Goal: Task Accomplishment & Management: Use online tool/utility

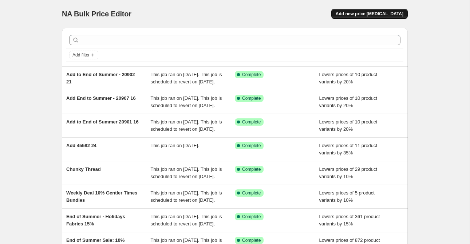
click at [358, 12] on span "Add new price change job" at bounding box center [370, 14] width 68 height 6
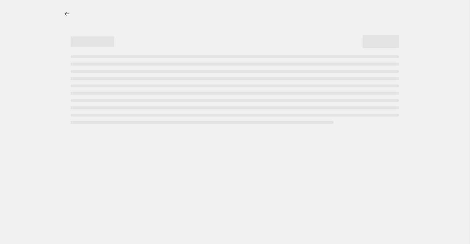
select select "percentage"
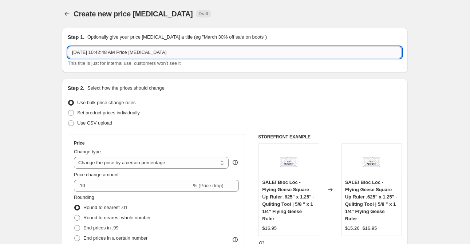
click at [101, 50] on input "Aug 27, 2025, 10:42:48 AM Price change job" at bounding box center [235, 53] width 335 height 12
type input "Add Boxed Kits to End of Summer"
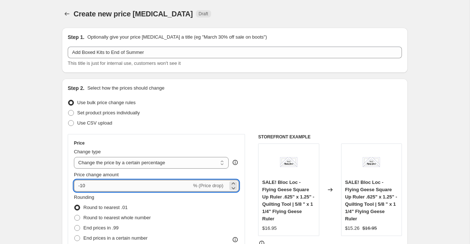
drag, startPoint x: 83, startPoint y: 187, endPoint x: 90, endPoint y: 187, distance: 7.0
click at [90, 187] on input "-10" at bounding box center [133, 186] width 118 height 12
type input "-20"
click at [277, 109] on div "Set product prices individually" at bounding box center [235, 113] width 335 height 10
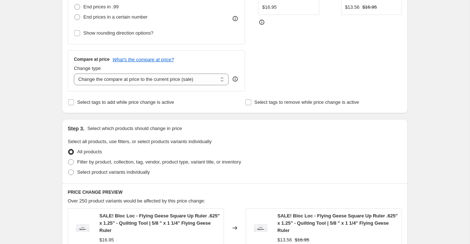
scroll to position [222, 0]
click at [110, 97] on label "Select tags to add while price change is active" at bounding box center [121, 102] width 106 height 10
click at [74, 99] on input "Select tags to add while price change is active" at bounding box center [71, 102] width 6 height 6
checkbox input "true"
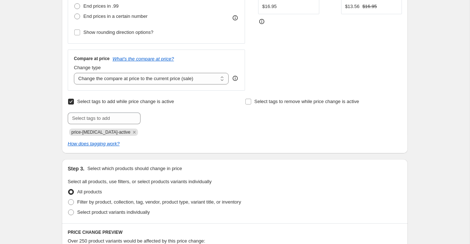
click at [115, 112] on div "Select tags to add while price change is active Submit price-change-job-active" at bounding box center [146, 116] width 157 height 39
click at [113, 117] on input "text" at bounding box center [104, 119] width 73 height 12
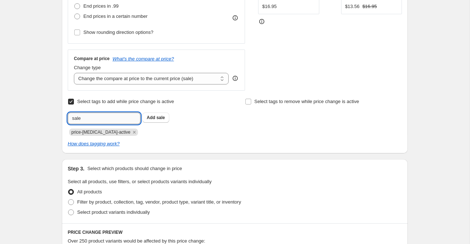
type input "sale"
type input "end of summer"
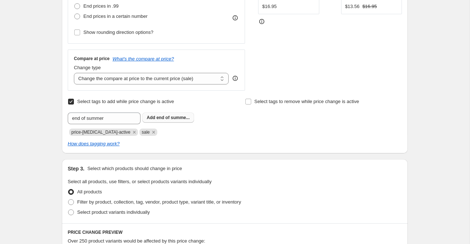
click at [160, 118] on span "end of summe..." at bounding box center [173, 117] width 33 height 5
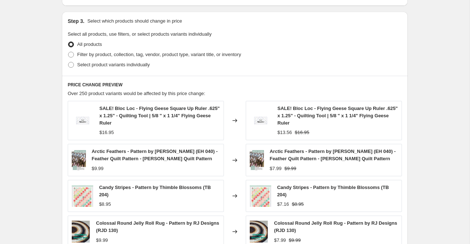
scroll to position [371, 0]
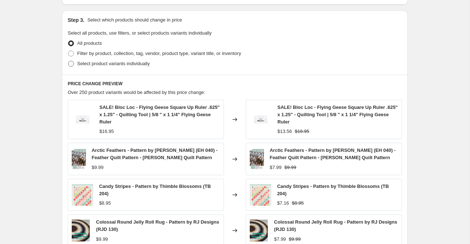
click at [90, 62] on span "Select product variants individually" at bounding box center [113, 63] width 73 height 5
click at [69, 61] on input "Select product variants individually" at bounding box center [68, 61] width 0 height 0
radio input "true"
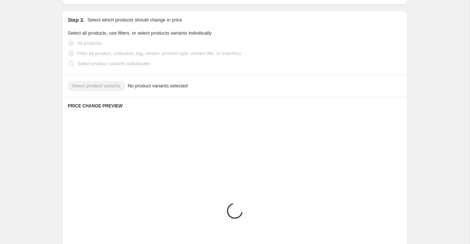
scroll to position [364, 0]
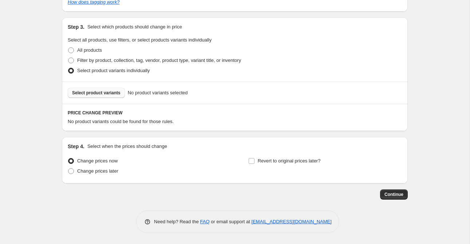
click at [103, 92] on span "Select product variants" at bounding box center [96, 93] width 48 height 6
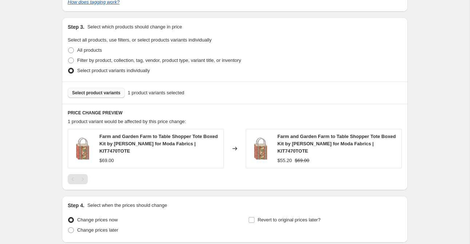
click at [96, 91] on span "Select product variants" at bounding box center [96, 93] width 48 height 6
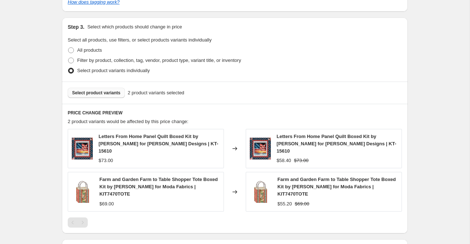
click at [77, 96] on button "Select product variants" at bounding box center [96, 93] width 57 height 10
click at [117, 96] on button "Select product variants" at bounding box center [96, 93] width 57 height 10
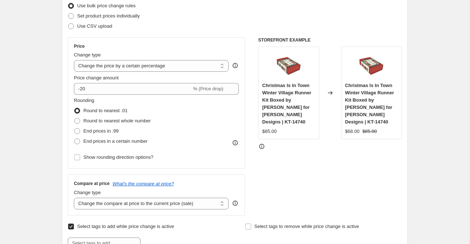
scroll to position [0, 0]
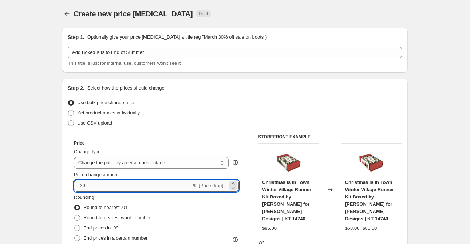
click at [87, 185] on input "-20" at bounding box center [133, 186] width 118 height 12
type input "-25"
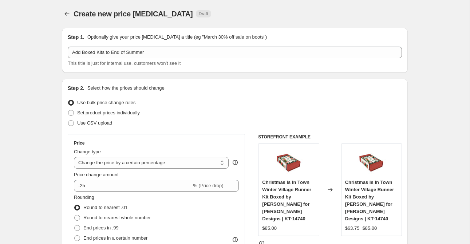
click at [254, 106] on div "Use bulk price change rules" at bounding box center [235, 103] width 335 height 10
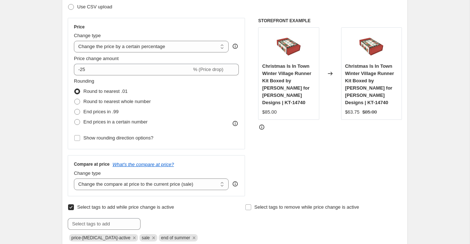
scroll to position [502, 0]
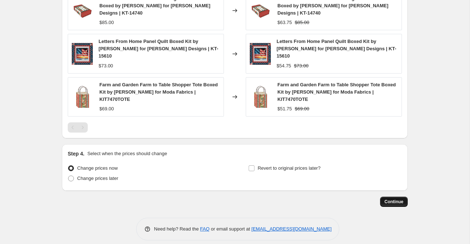
click at [391, 199] on span "Continue" at bounding box center [394, 202] width 19 height 6
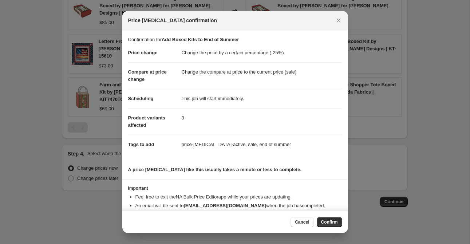
scroll to position [15, 0]
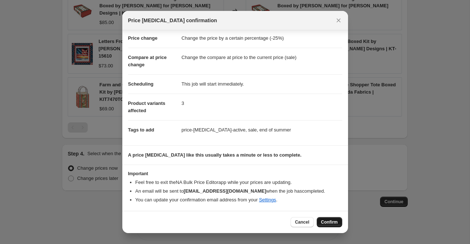
click at [329, 223] on span "Confirm" at bounding box center [329, 222] width 17 height 6
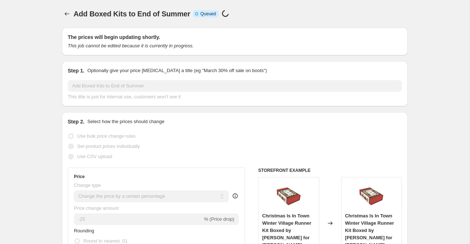
scroll to position [502, 0]
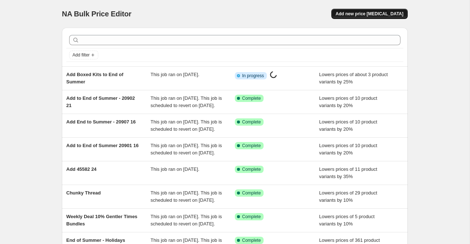
click at [357, 14] on span "Add new price [MEDICAL_DATA]" at bounding box center [370, 14] width 68 height 6
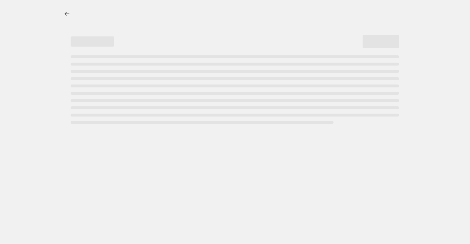
select select "percentage"
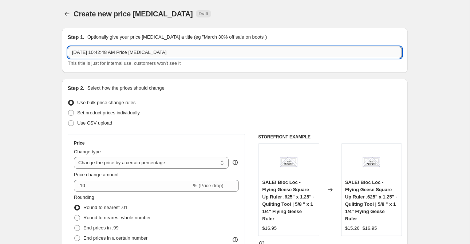
click at [109, 51] on input "Aug 27, 2025, 10:42:48 AM Price change job" at bounding box center [235, 53] width 335 height 12
type input "Add"
select select "percentage"
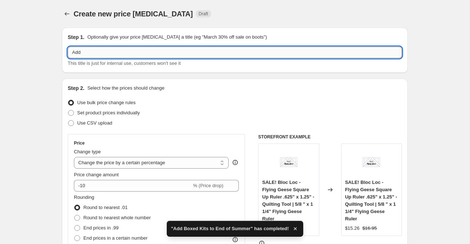
click at [91, 51] on input "Add" at bounding box center [235, 53] width 335 height 12
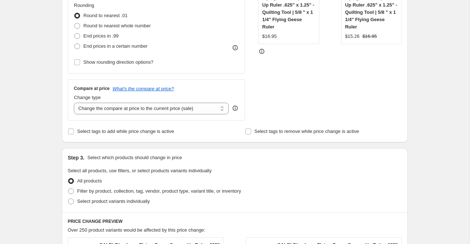
scroll to position [197, 0]
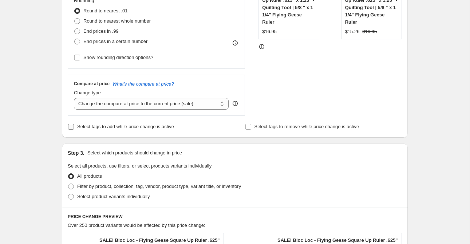
type input "Add Boxed Kits 10%"
click at [113, 126] on span "Select tags to add while price change is active" at bounding box center [125, 126] width 97 height 5
click at [74, 126] on input "Select tags to add while price change is active" at bounding box center [71, 127] width 6 height 6
checkbox input "true"
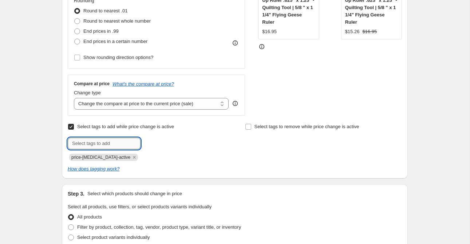
click at [107, 141] on input "text" at bounding box center [104, 144] width 73 height 12
type input "sale"
click at [156, 141] on span "Add sale" at bounding box center [156, 143] width 18 height 6
click at [113, 145] on input "text" at bounding box center [104, 144] width 73 height 12
type input "end of summer"
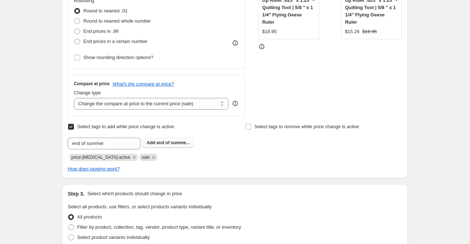
click at [151, 145] on b "Add" at bounding box center [151, 142] width 8 height 5
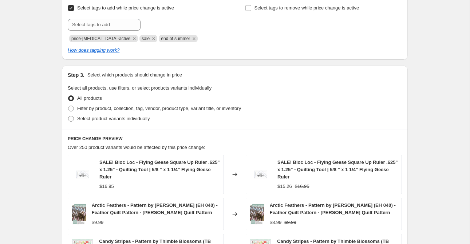
scroll to position [318, 0]
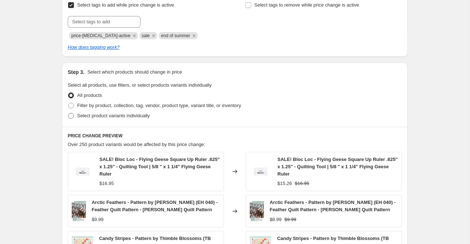
click at [102, 120] on label "Select product variants individually" at bounding box center [109, 116] width 82 height 10
click at [69, 113] on input "Select product variants individually" at bounding box center [68, 113] width 0 height 0
radio input "true"
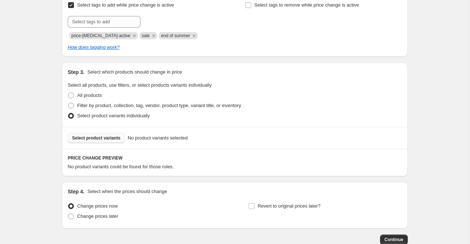
click at [104, 141] on button "Select product variants" at bounding box center [96, 138] width 57 height 10
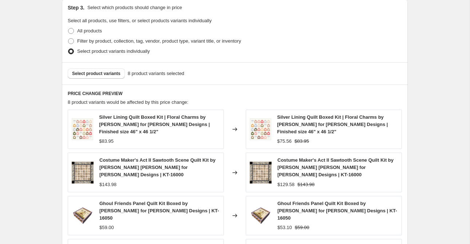
scroll to position [393, 0]
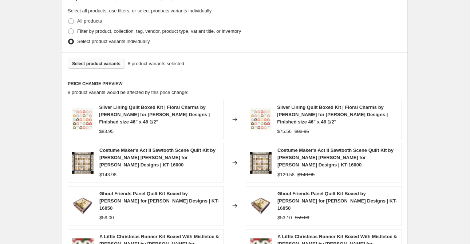
click at [95, 65] on span "Select product variants" at bounding box center [96, 64] width 48 height 6
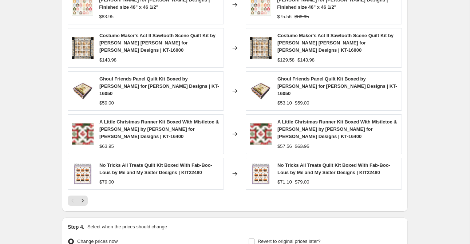
scroll to position [574, 0]
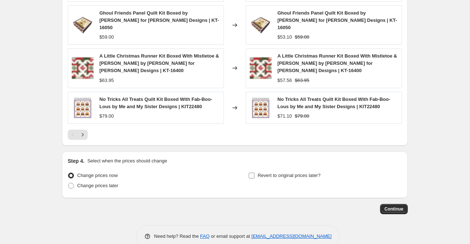
drag, startPoint x: 256, startPoint y: 161, endPoint x: 252, endPoint y: 161, distance: 4.0
click at [256, 171] on label "Revert to original prices later?" at bounding box center [285, 176] width 73 height 10
click at [255, 173] on input "Revert to original prices later?" at bounding box center [252, 176] width 6 height 6
checkbox input "true"
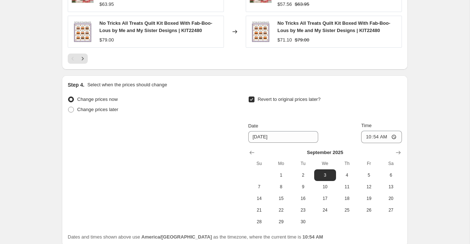
drag, startPoint x: 301, startPoint y: 160, endPoint x: 351, endPoint y: 138, distance: 54.5
click at [301, 172] on span "2" at bounding box center [303, 175] width 16 height 6
type input "9/2/2025"
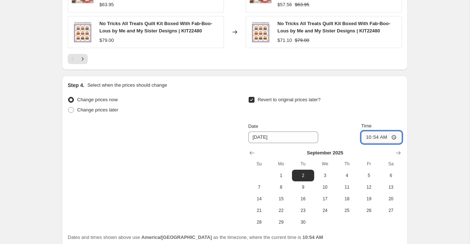
click at [367, 131] on input "10:54" at bounding box center [381, 137] width 41 height 12
type input "23:59"
click at [367, 95] on div "Revert to original prices later?" at bounding box center [326, 106] width 154 height 22
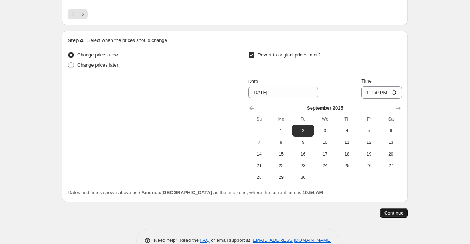
scroll to position [698, 0]
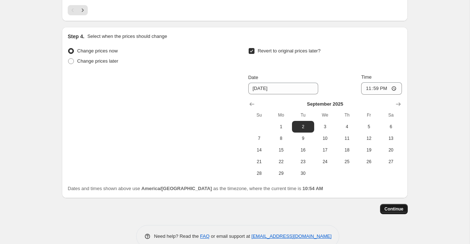
click at [400, 206] on span "Continue" at bounding box center [394, 209] width 19 height 6
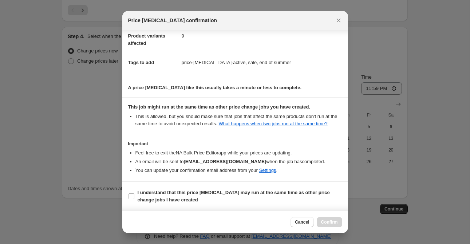
scroll to position [97, 0]
drag, startPoint x: 297, startPoint y: 220, endPoint x: 280, endPoint y: 205, distance: 22.7
click at [297, 220] on span "Cancel" at bounding box center [302, 222] width 14 height 6
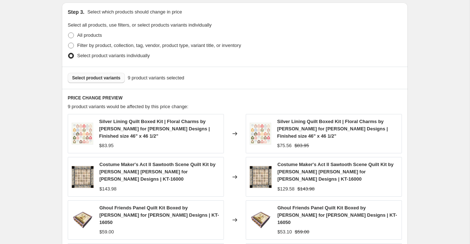
scroll to position [380, 0]
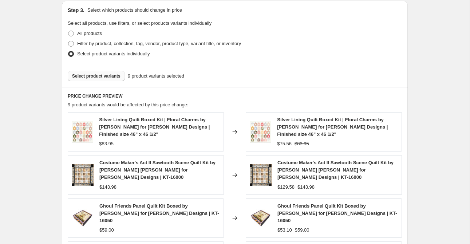
click at [113, 73] on span "Select product variants" at bounding box center [96, 76] width 48 height 6
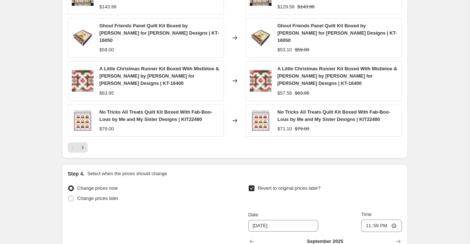
scroll to position [564, 0]
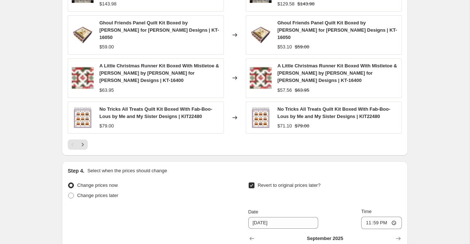
click at [82, 141] on icon "Next" at bounding box center [82, 144] width 7 height 7
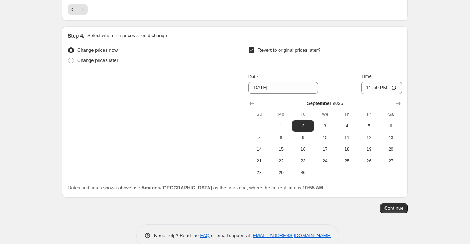
scroll to position [698, 0]
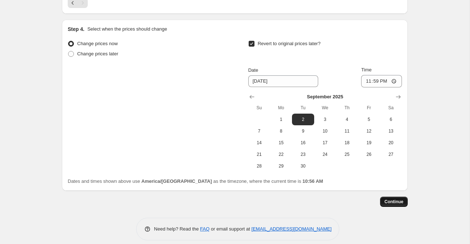
click at [400, 199] on span "Continue" at bounding box center [394, 202] width 19 height 6
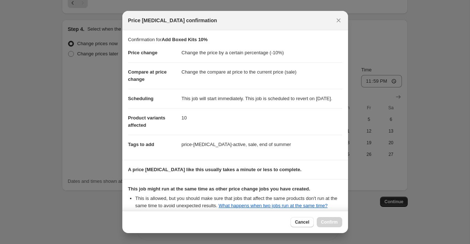
scroll to position [97, 0]
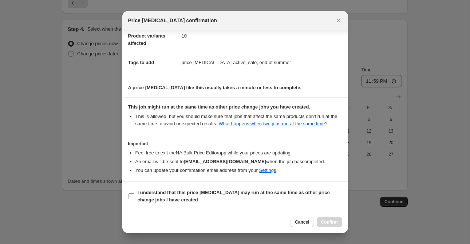
click at [164, 196] on span "I understand that this price change job may run at the same time as other price…" at bounding box center [240, 196] width 205 height 15
click at [134, 196] on input "I understand that this price change job may run at the same time as other price…" at bounding box center [132, 196] width 6 height 6
checkbox input "true"
click at [335, 223] on span "Confirm" at bounding box center [329, 222] width 17 height 6
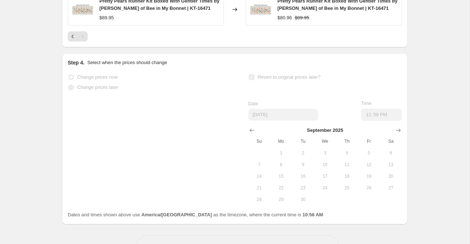
scroll to position [717, 0]
